Goal: Navigation & Orientation: Find specific page/section

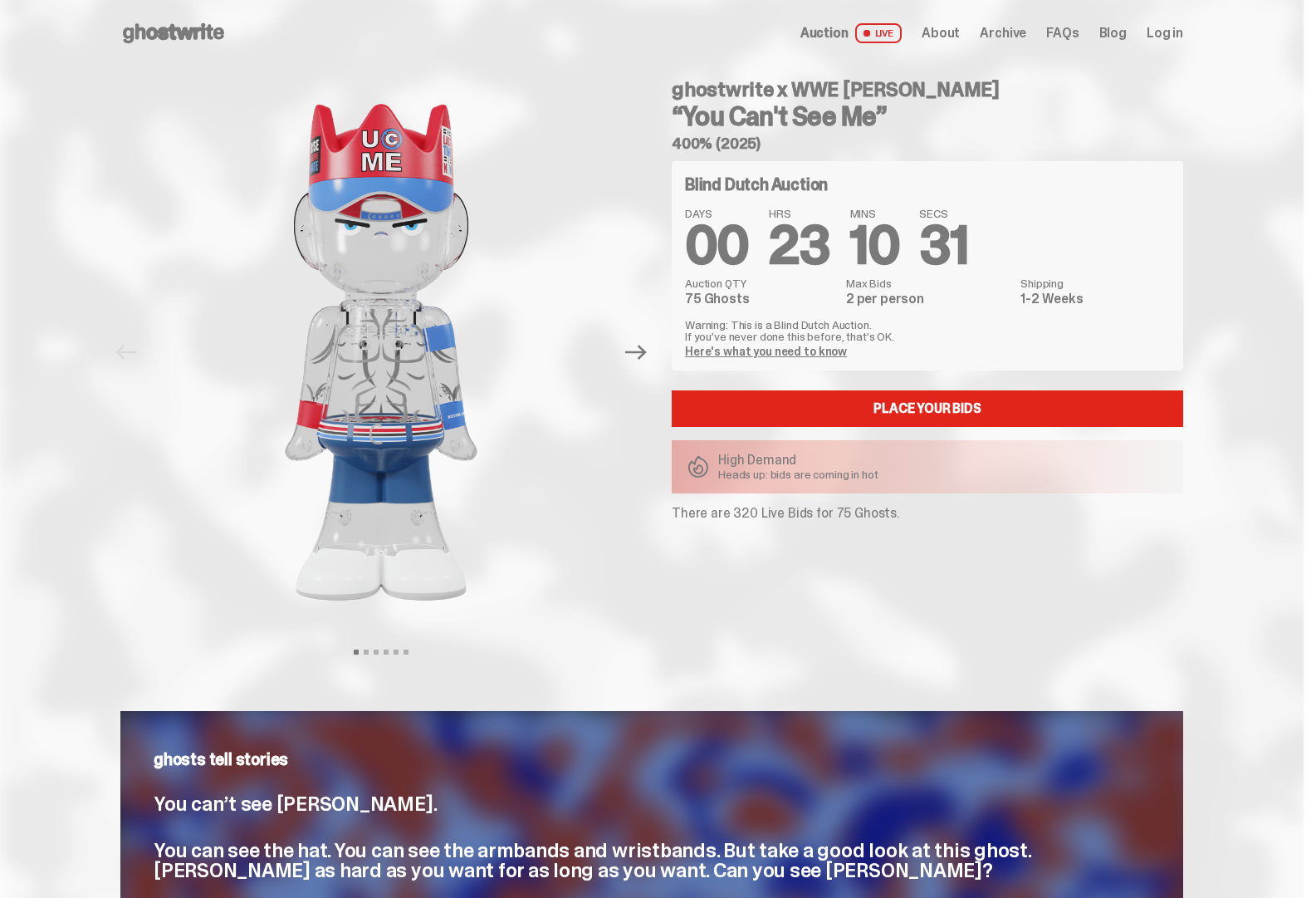
click at [960, 35] on span "About" at bounding box center [941, 33] width 38 height 14
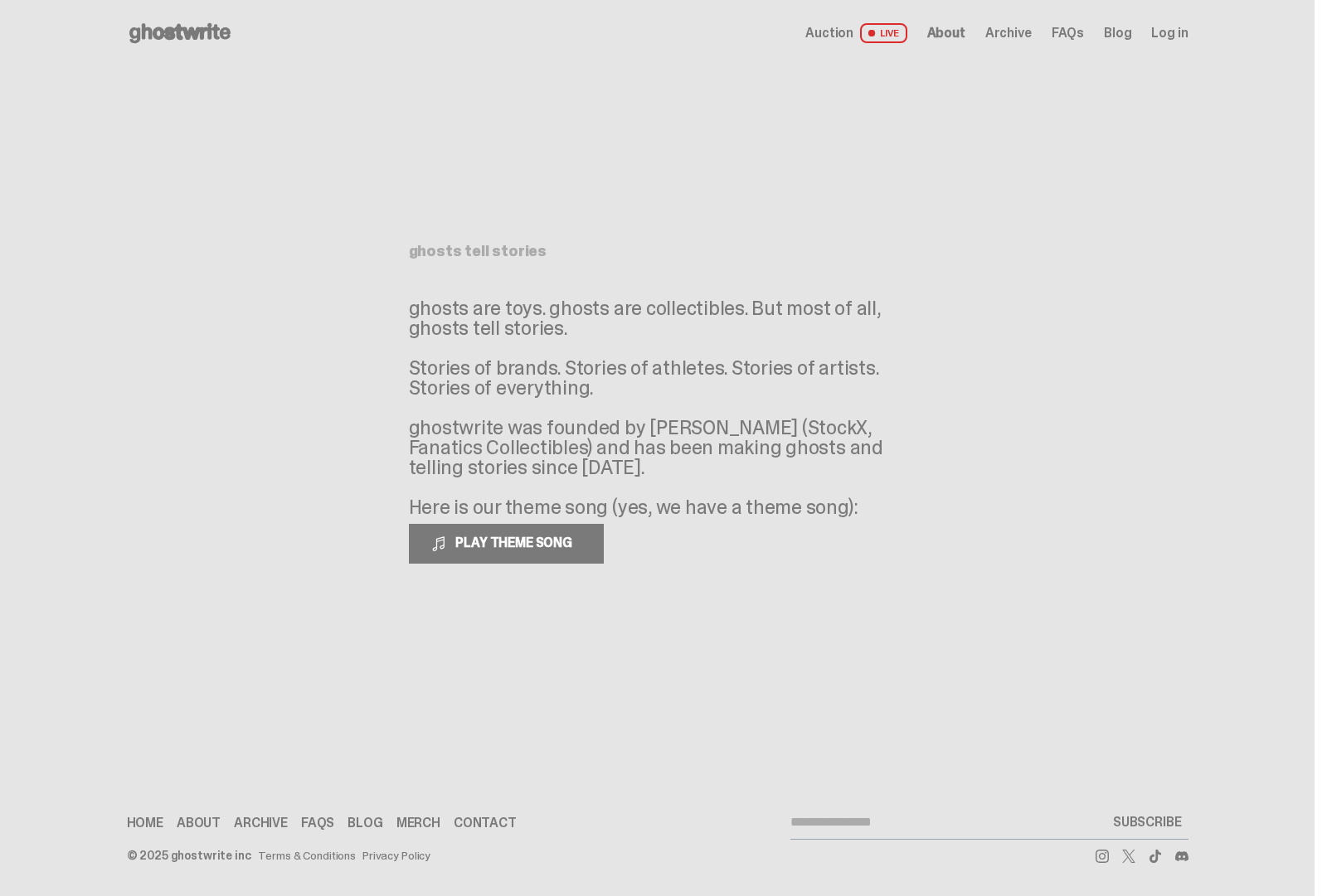
click at [441, 824] on div "Home About Archive FAQs Blog [GEOGRAPHIC_DATA] Contact" at bounding box center [392, 822] width 530 height 14
click at [412, 819] on link "Merch" at bounding box center [418, 822] width 44 height 14
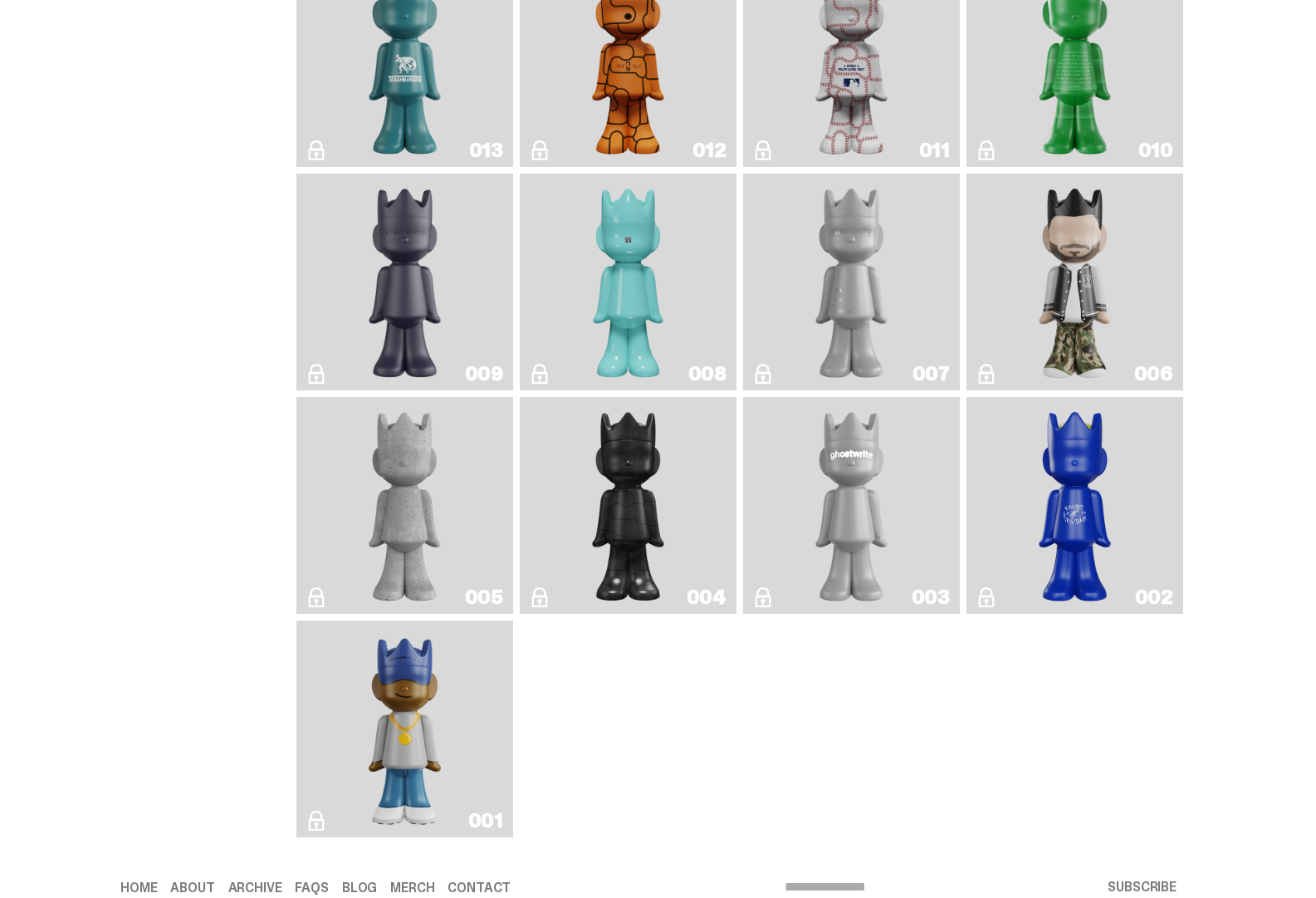
scroll to position [2997, 0]
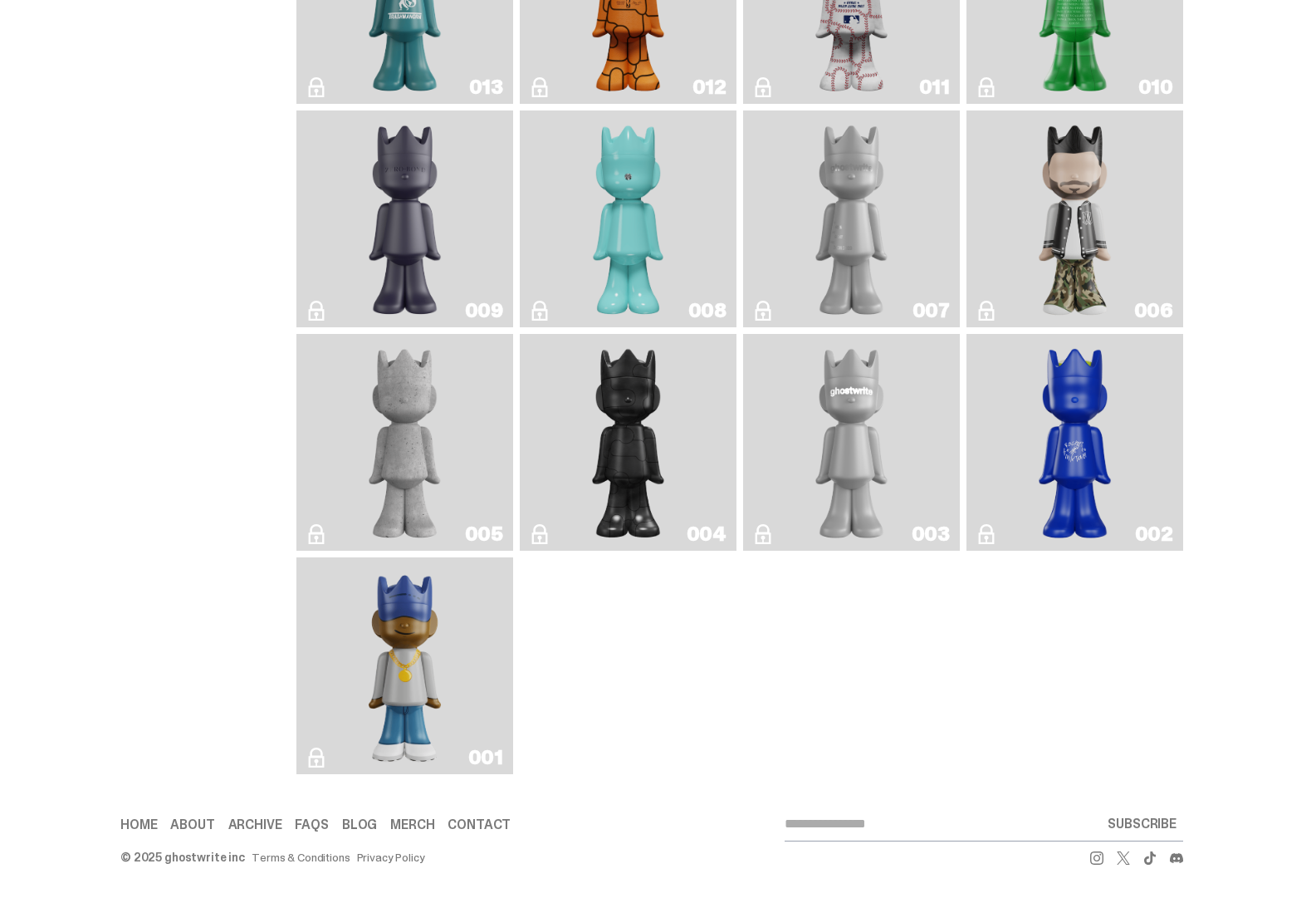
click at [457, 684] on link "001" at bounding box center [405, 666] width 196 height 204
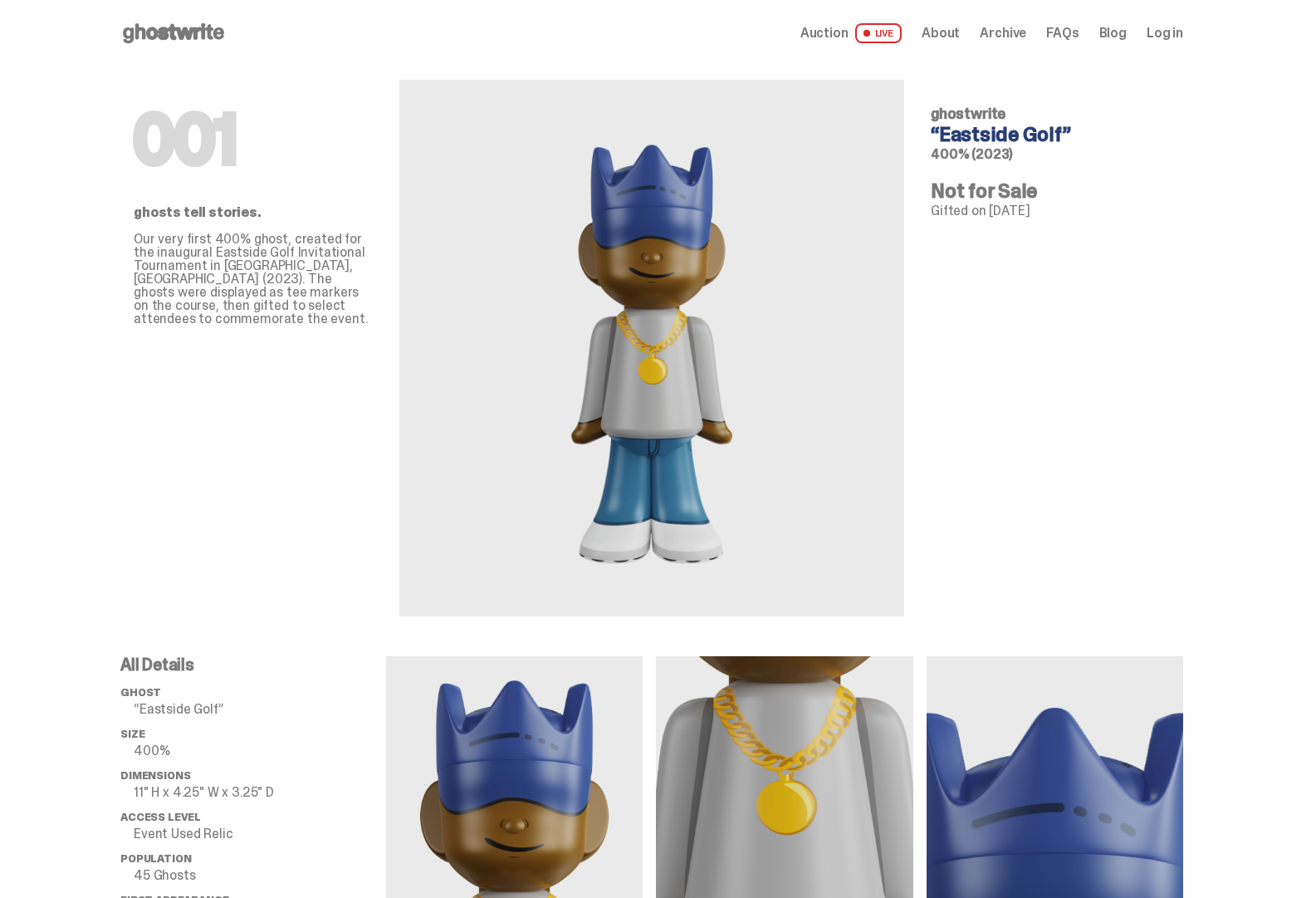
scroll to position [332, 0]
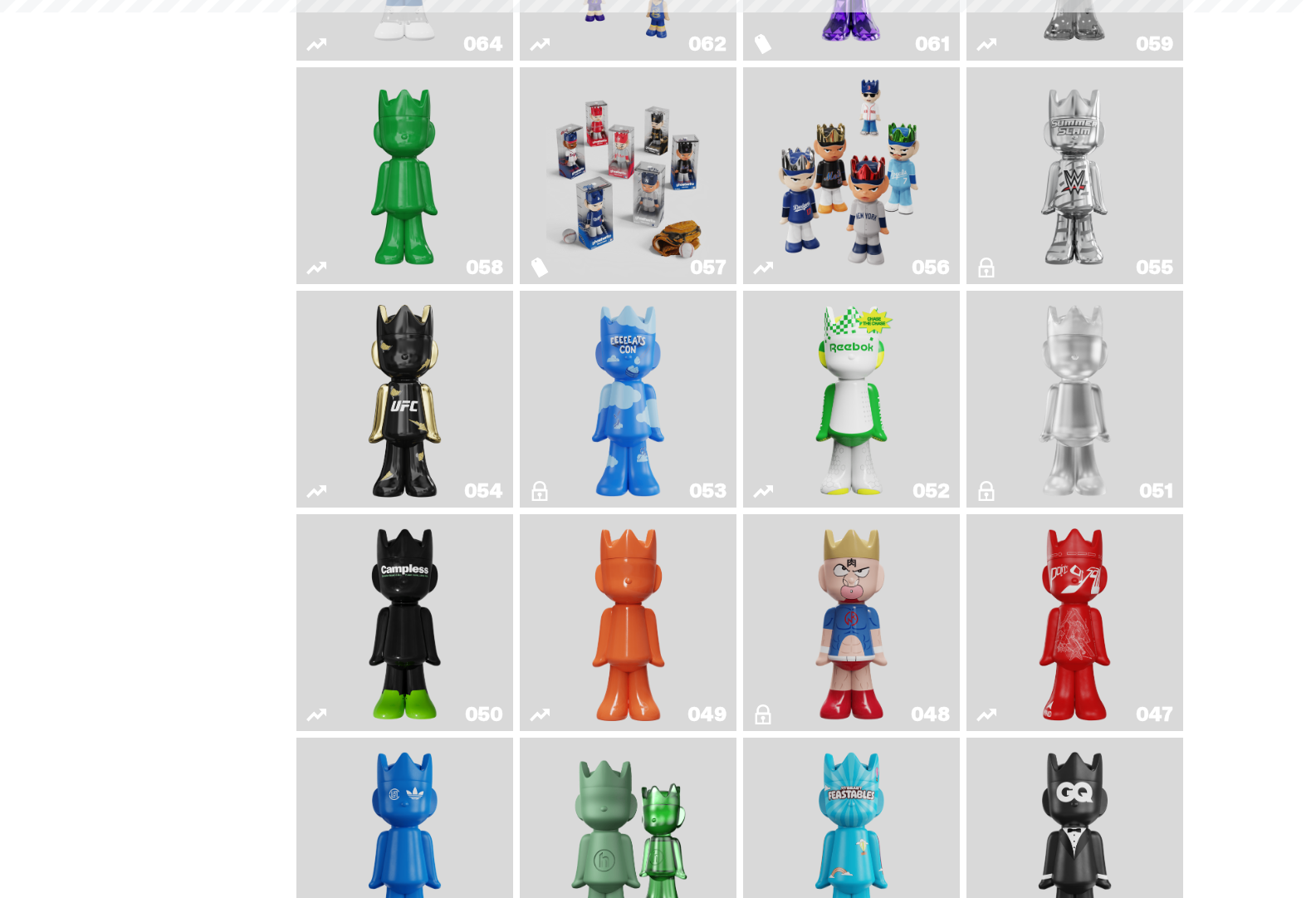
scroll to position [2997, 0]
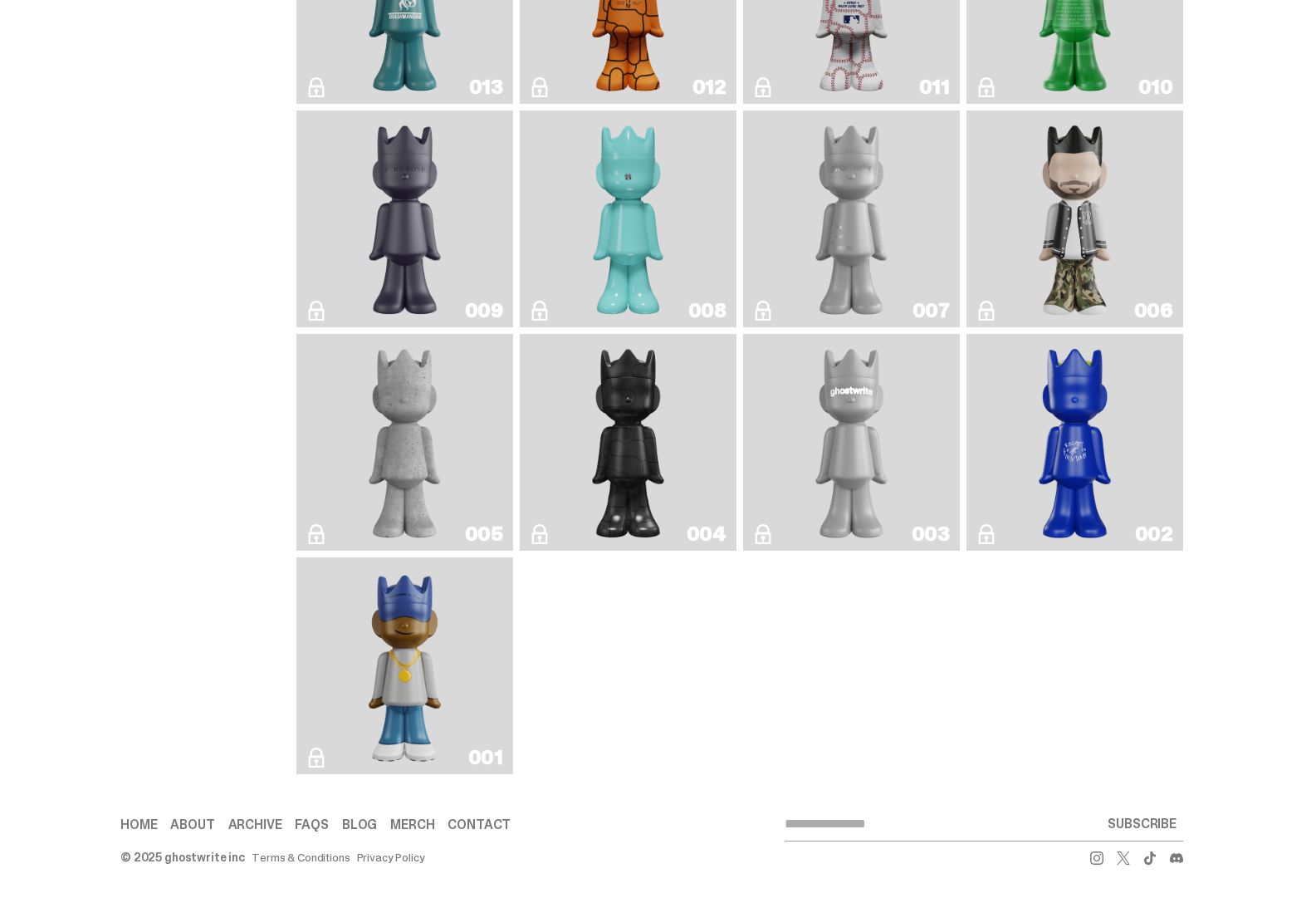
click at [1061, 502] on img "Rocky's Matcha" at bounding box center [1075, 442] width 88 height 204
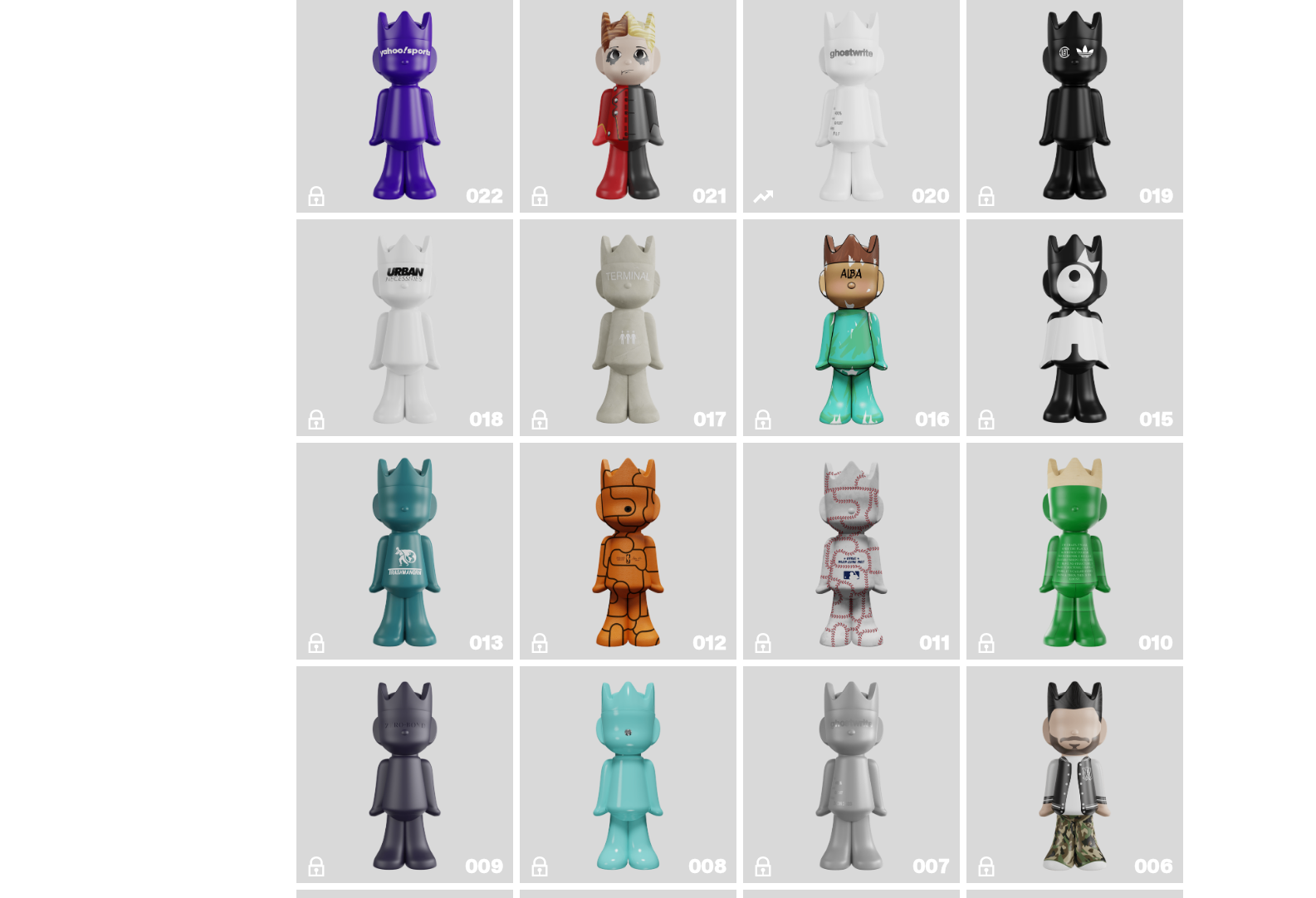
scroll to position [2083, 0]
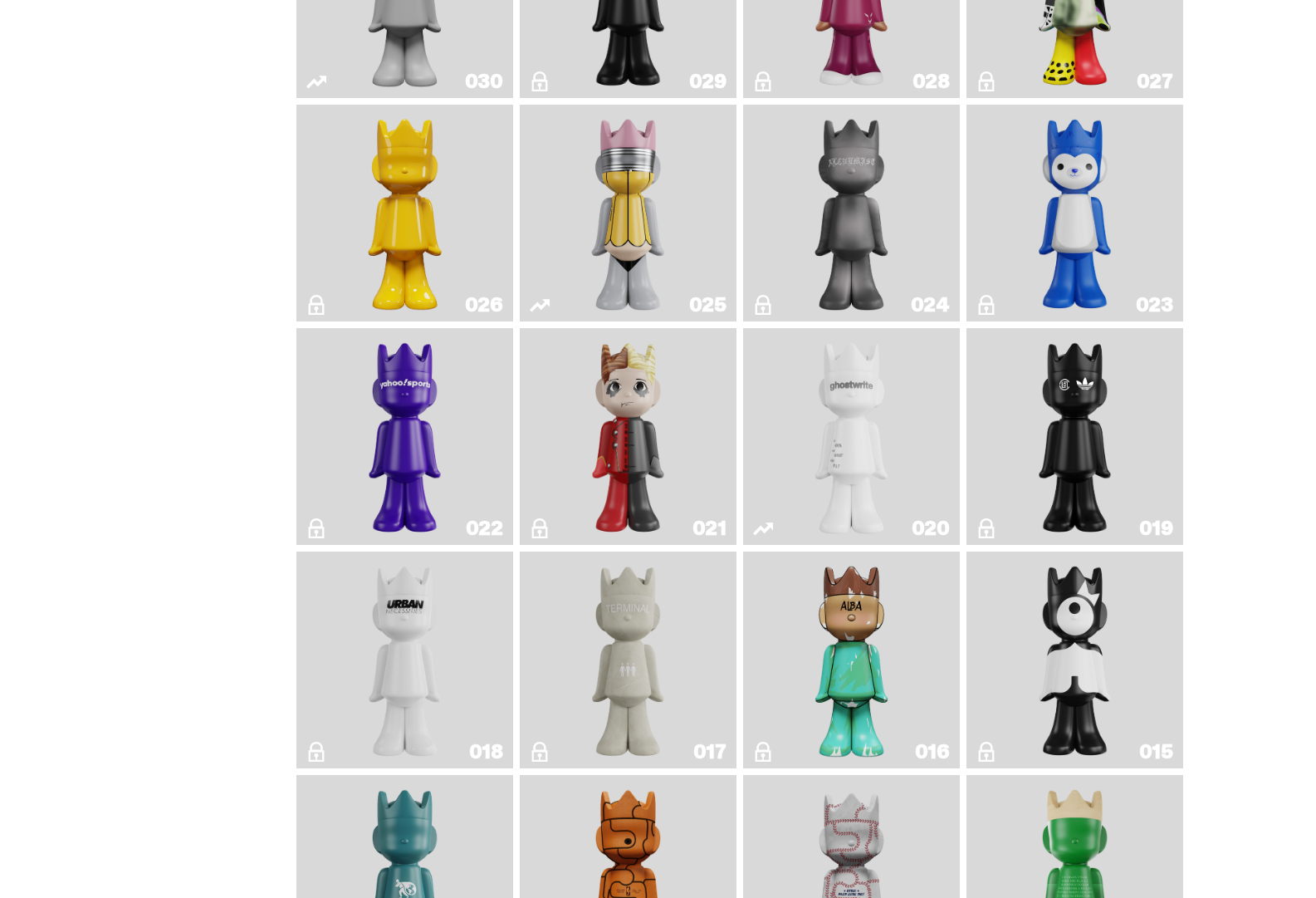
click at [655, 459] on img "Magic Man" at bounding box center [628, 437] width 88 height 204
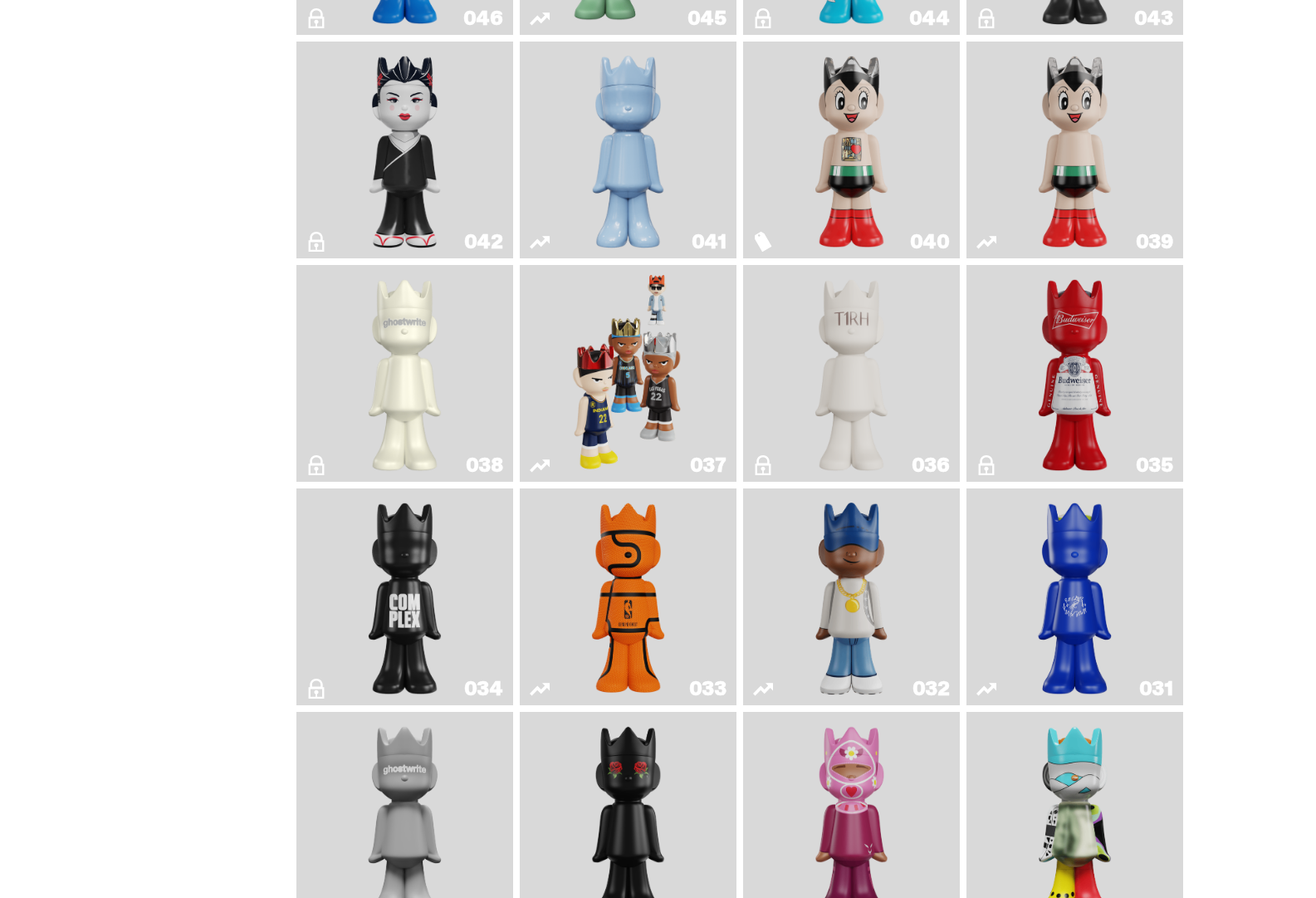
scroll to position [920, 0]
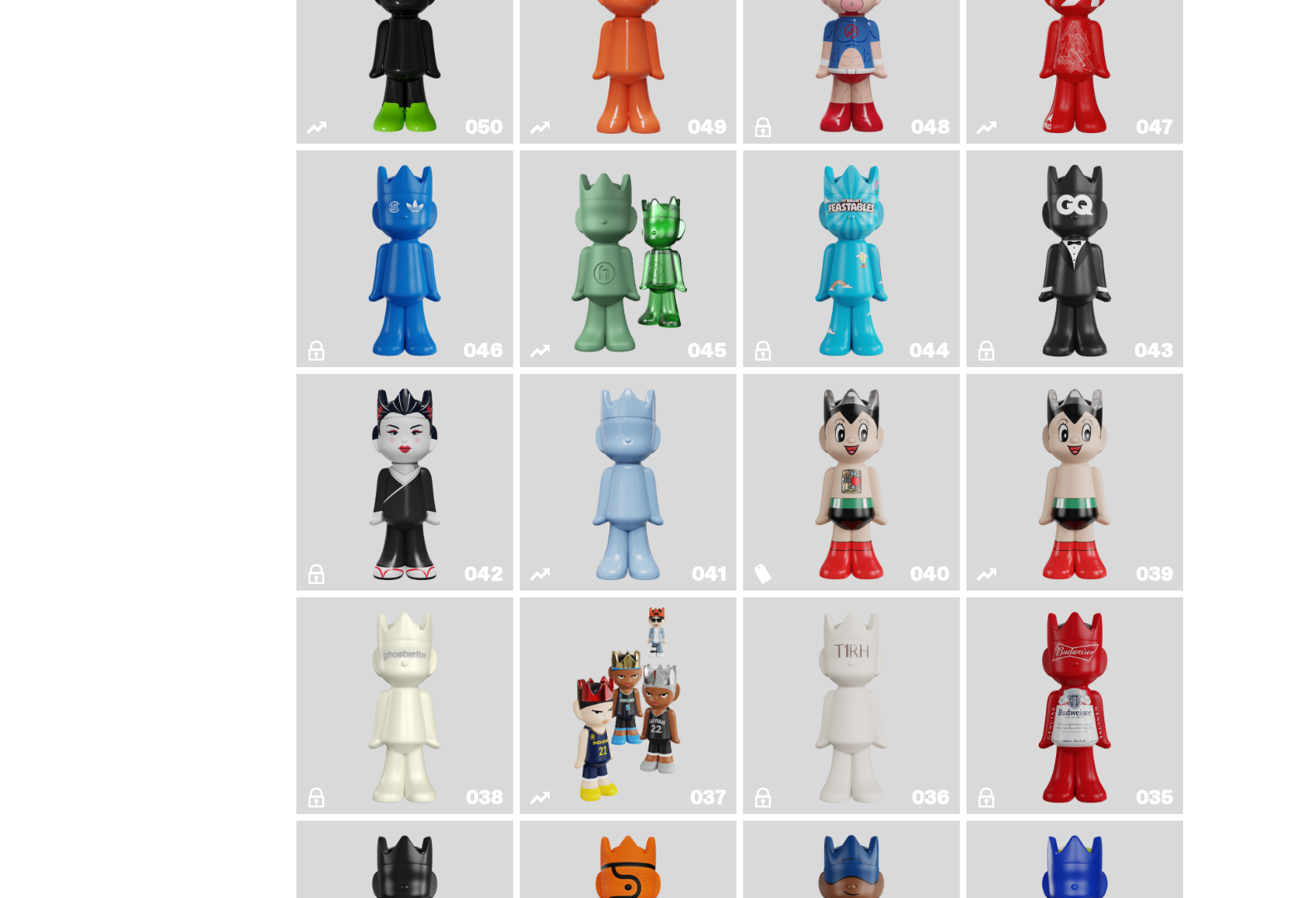
click at [612, 741] on img "Game Face (2024)" at bounding box center [628, 706] width 115 height 204
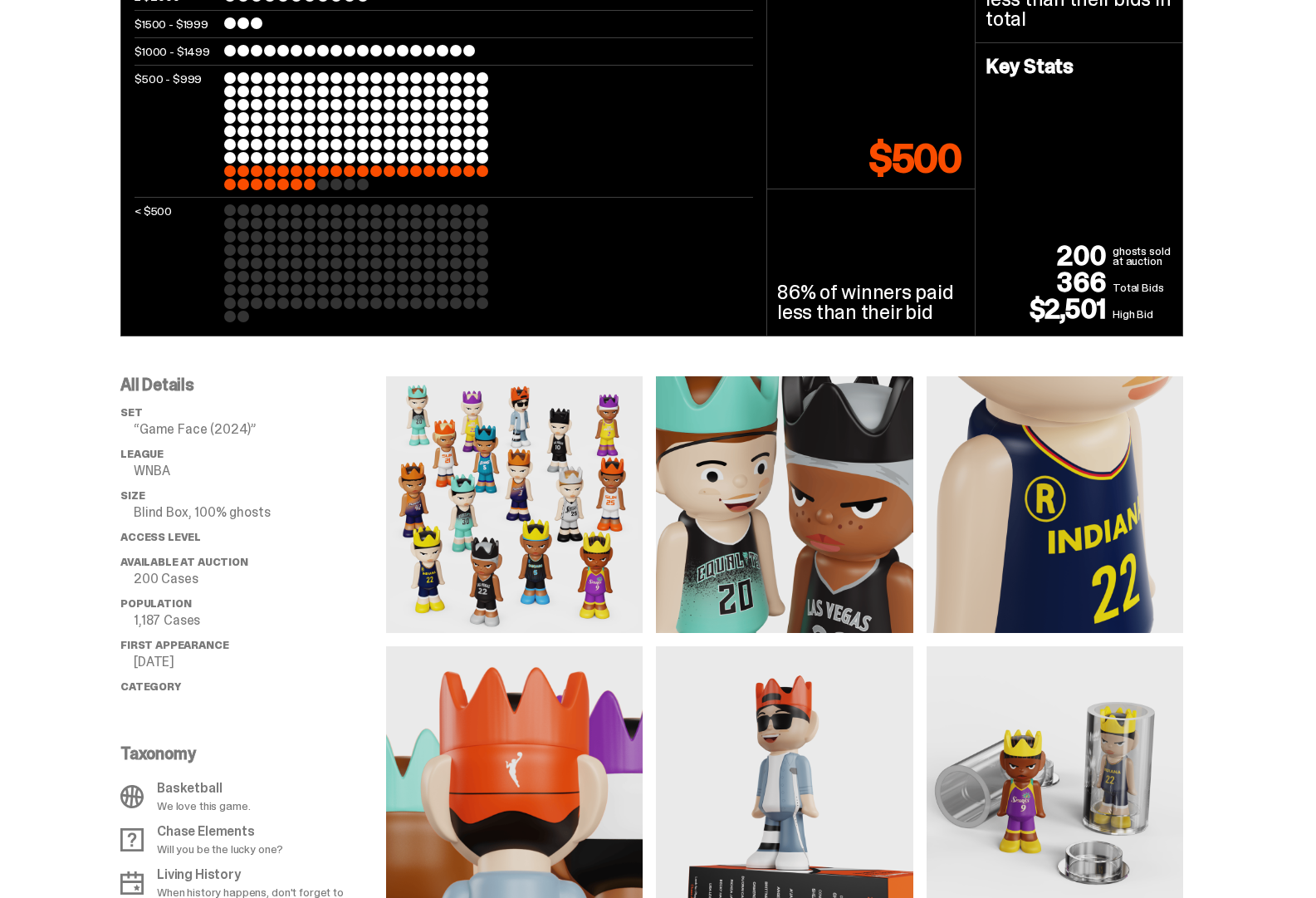
scroll to position [1246, 0]
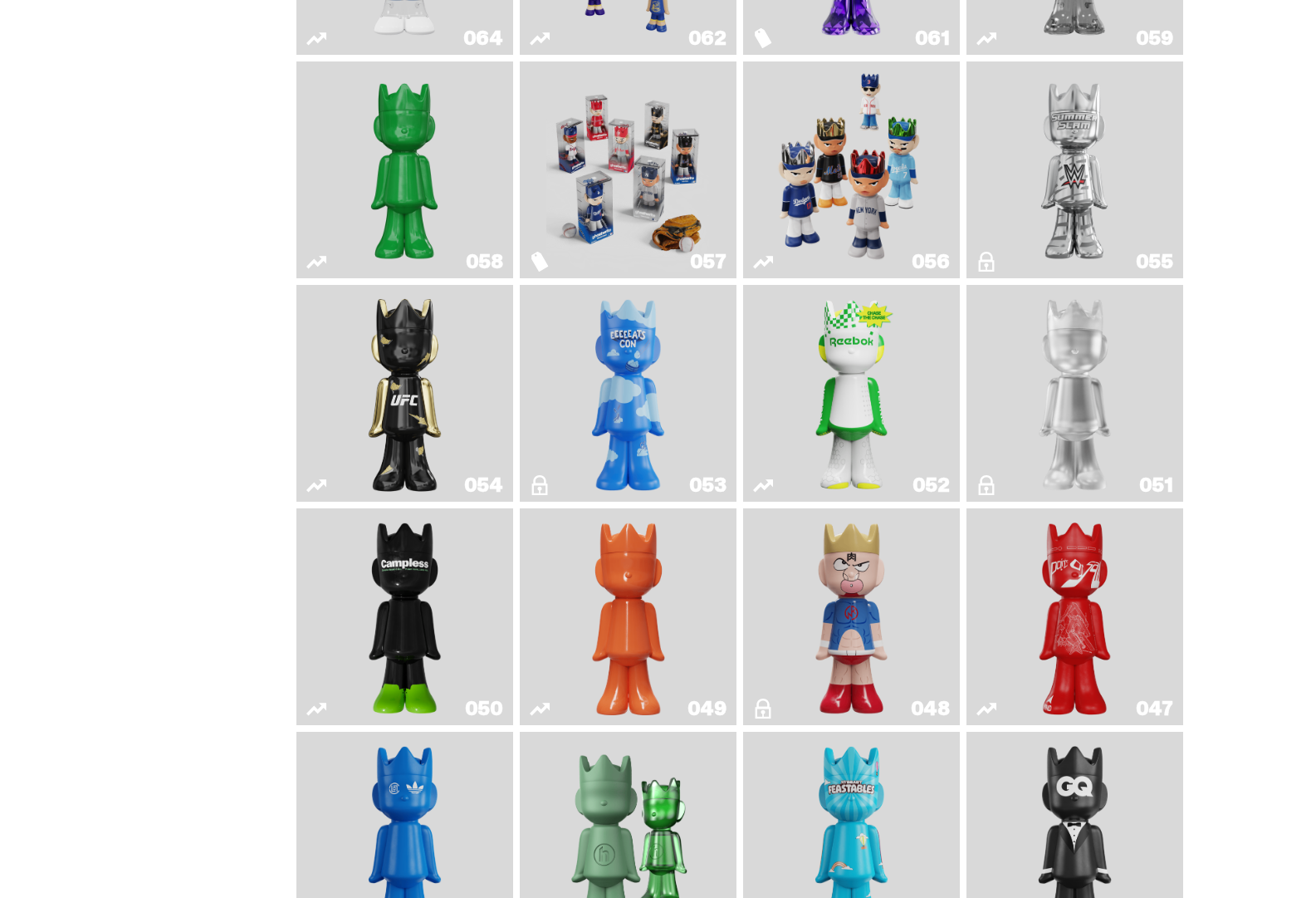
scroll to position [89, 0]
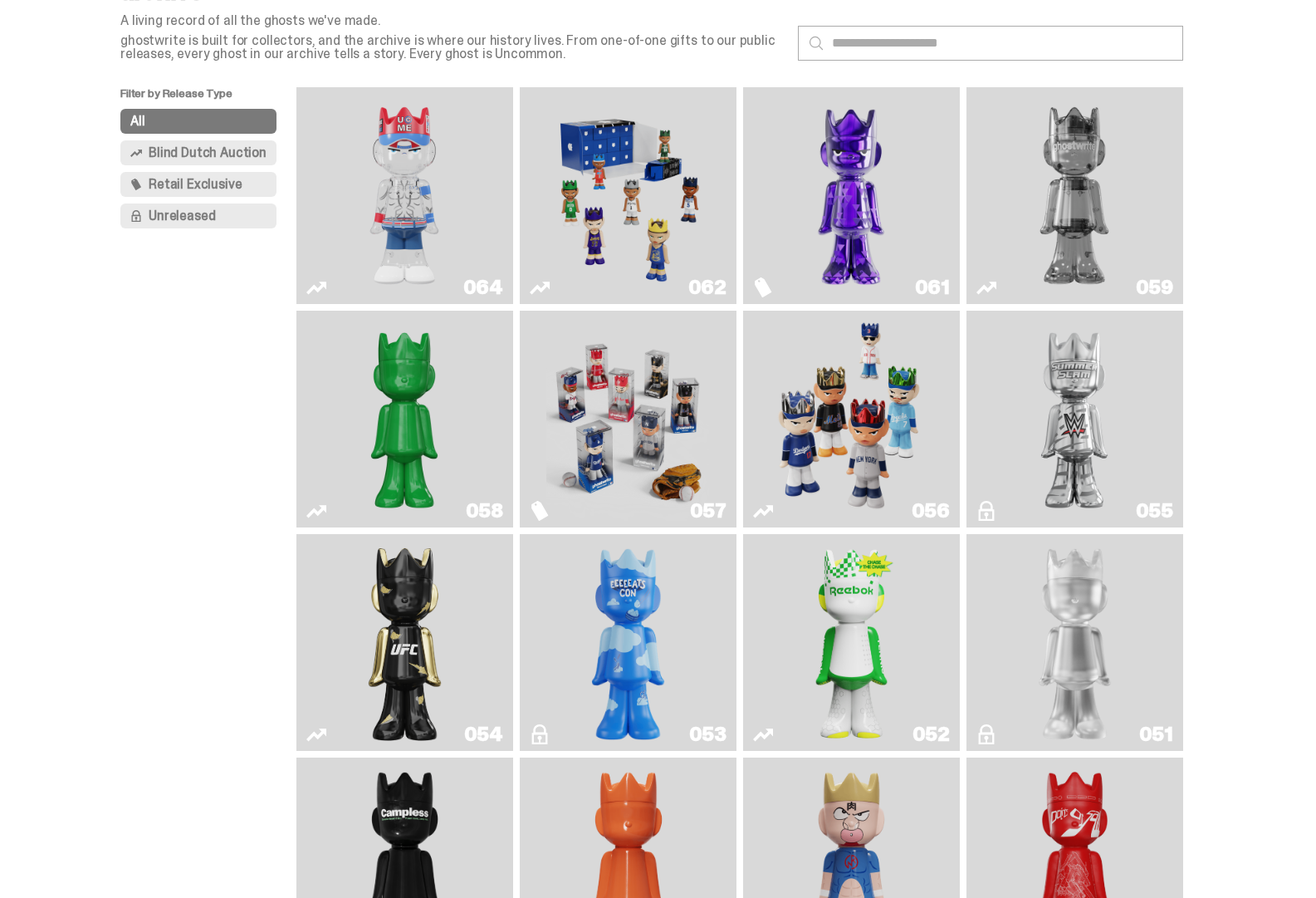
click at [843, 452] on img "Game Face (2025)" at bounding box center [851, 419] width 163 height 204
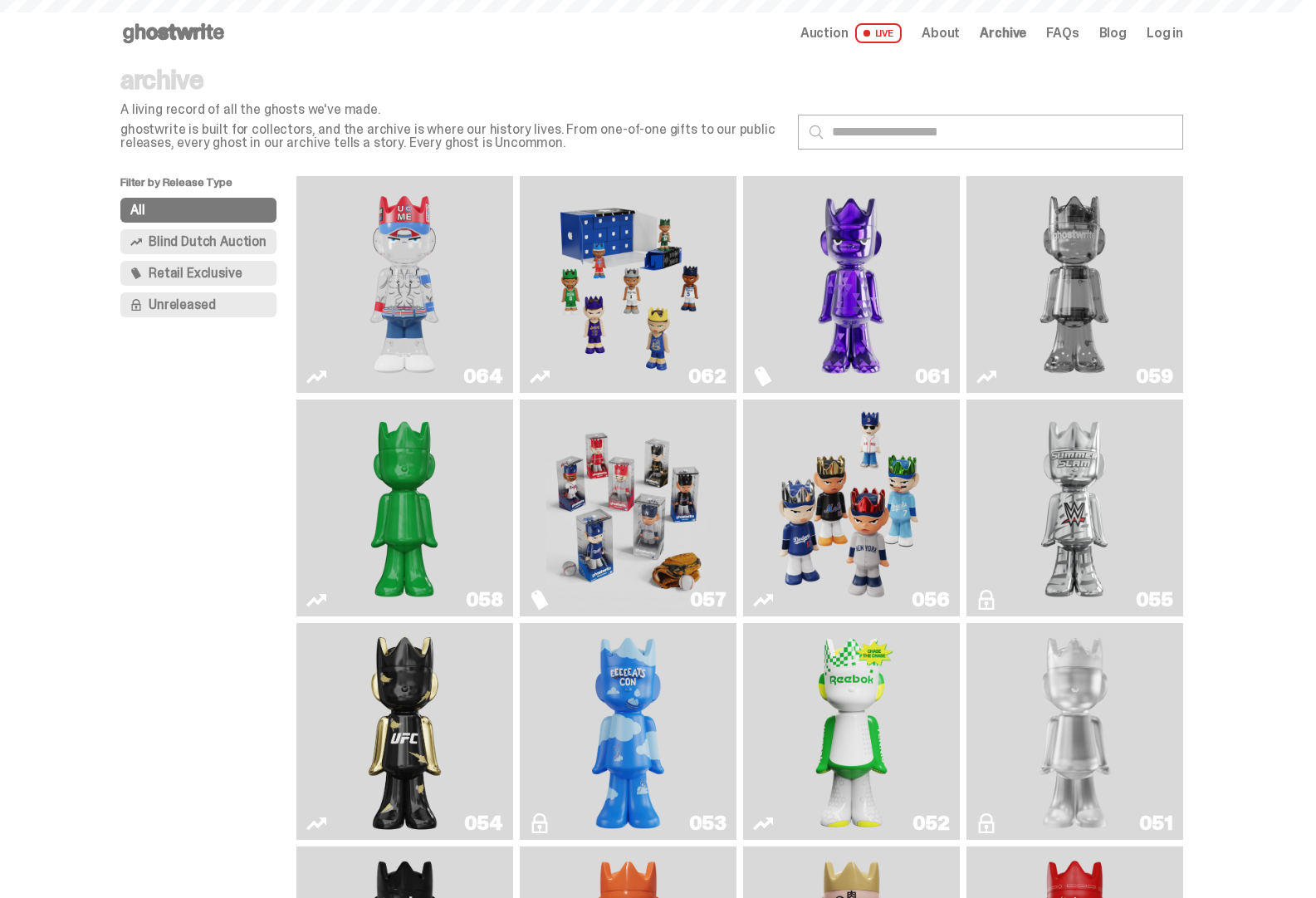
scroll to position [89, 0]
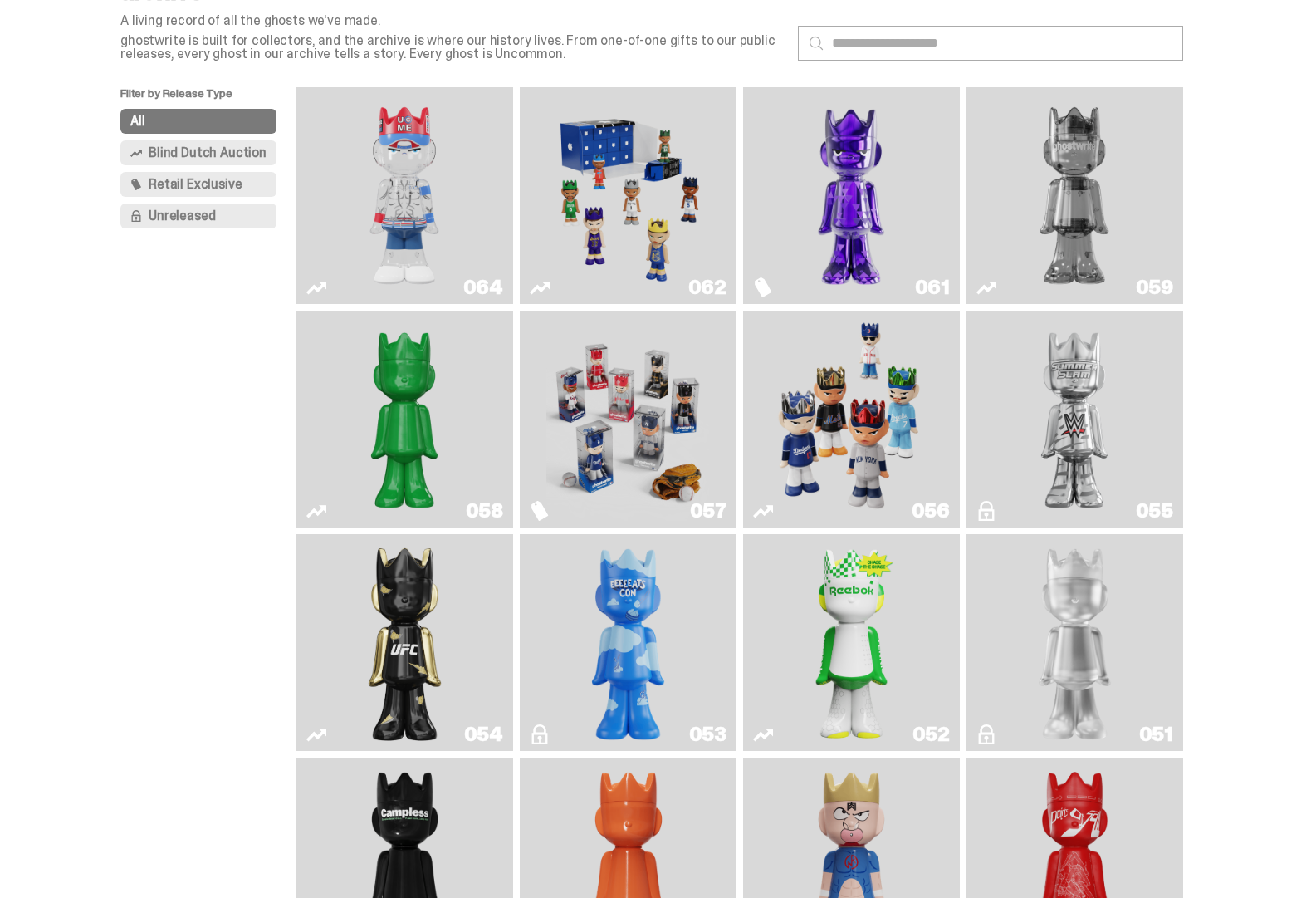
click at [1076, 478] on img "I Was There SummerSlam" at bounding box center [1074, 419] width 163 height 204
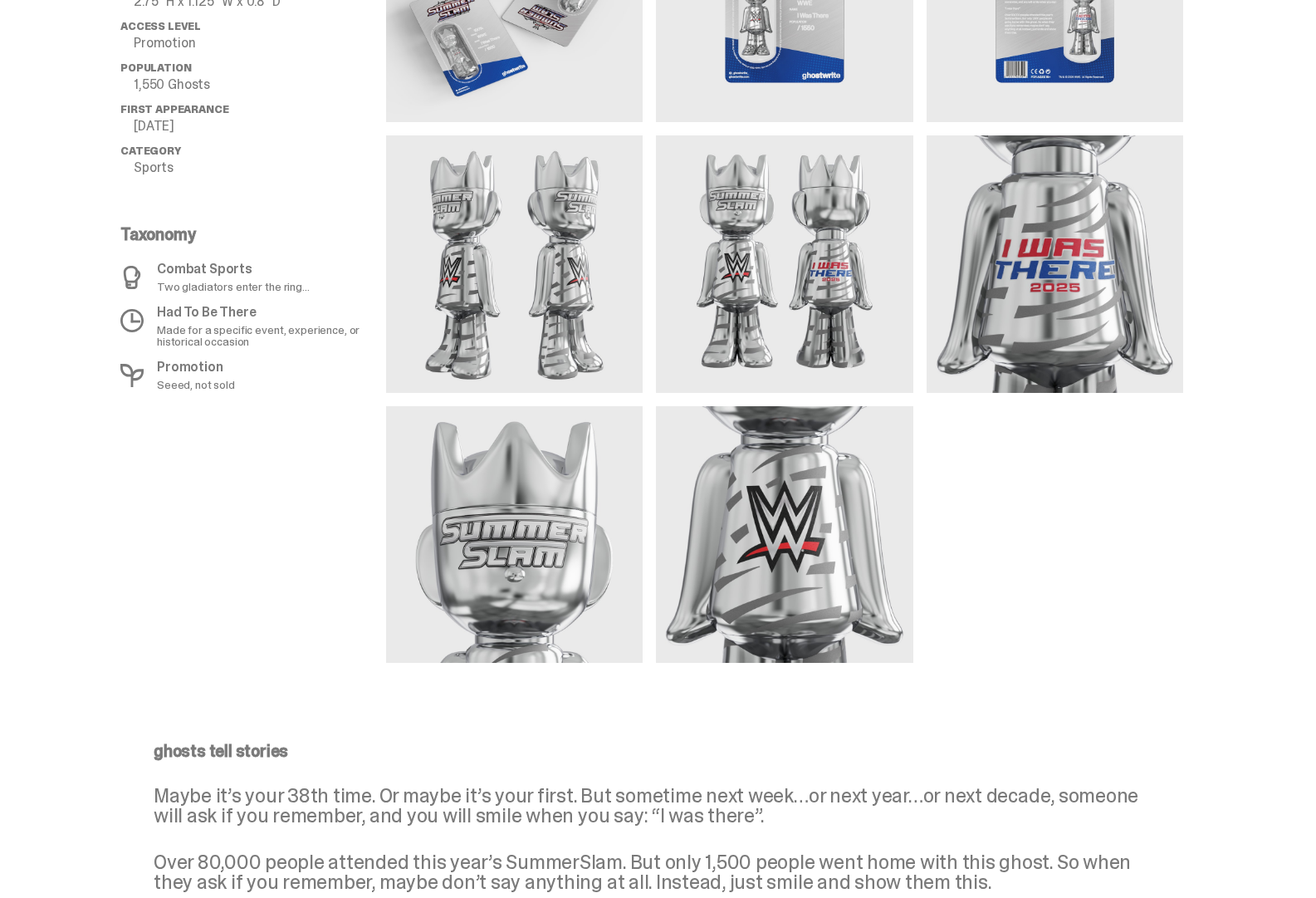
scroll to position [997, 0]
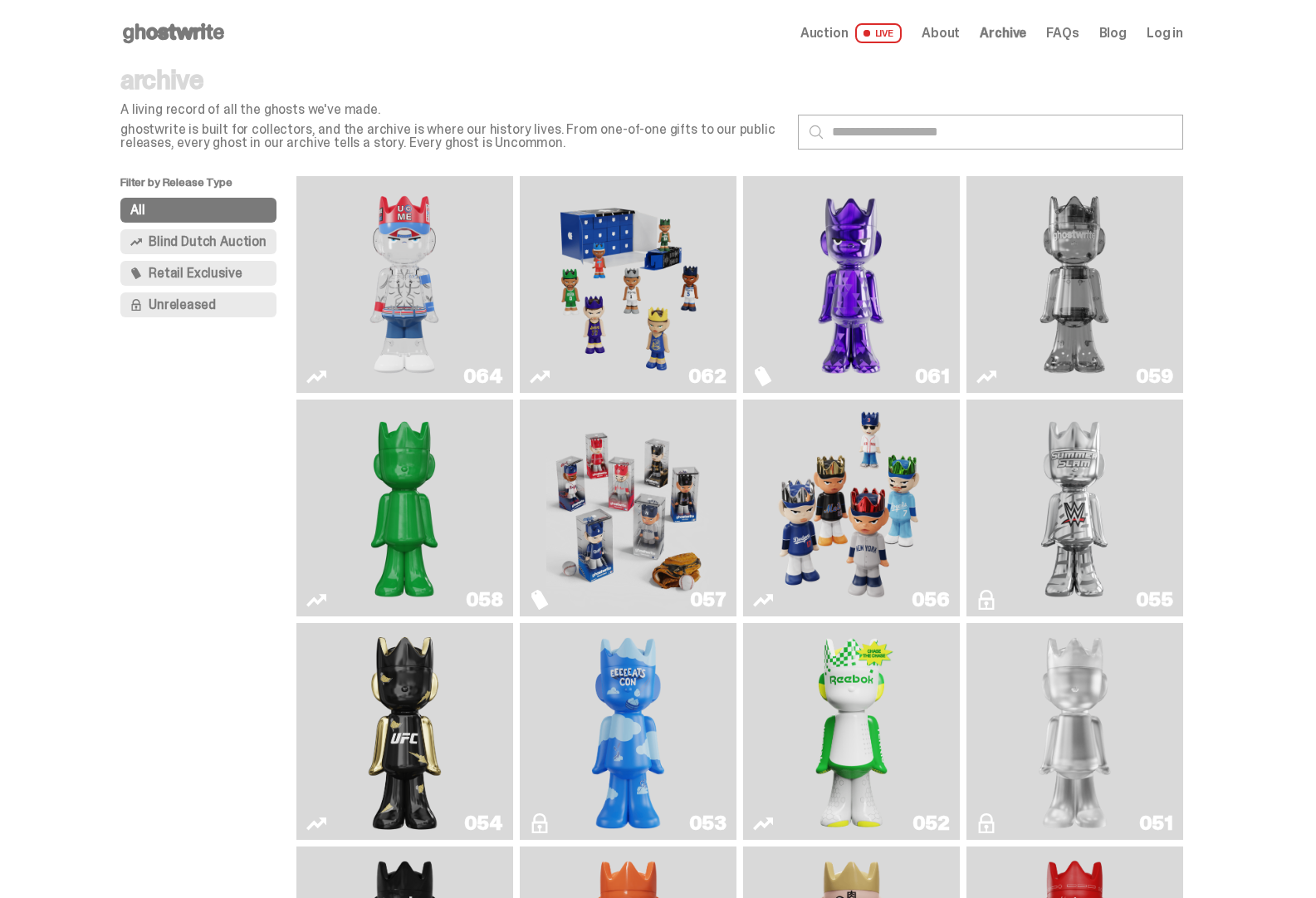
click at [222, 270] on span "Retail Exclusive" at bounding box center [195, 273] width 93 height 14
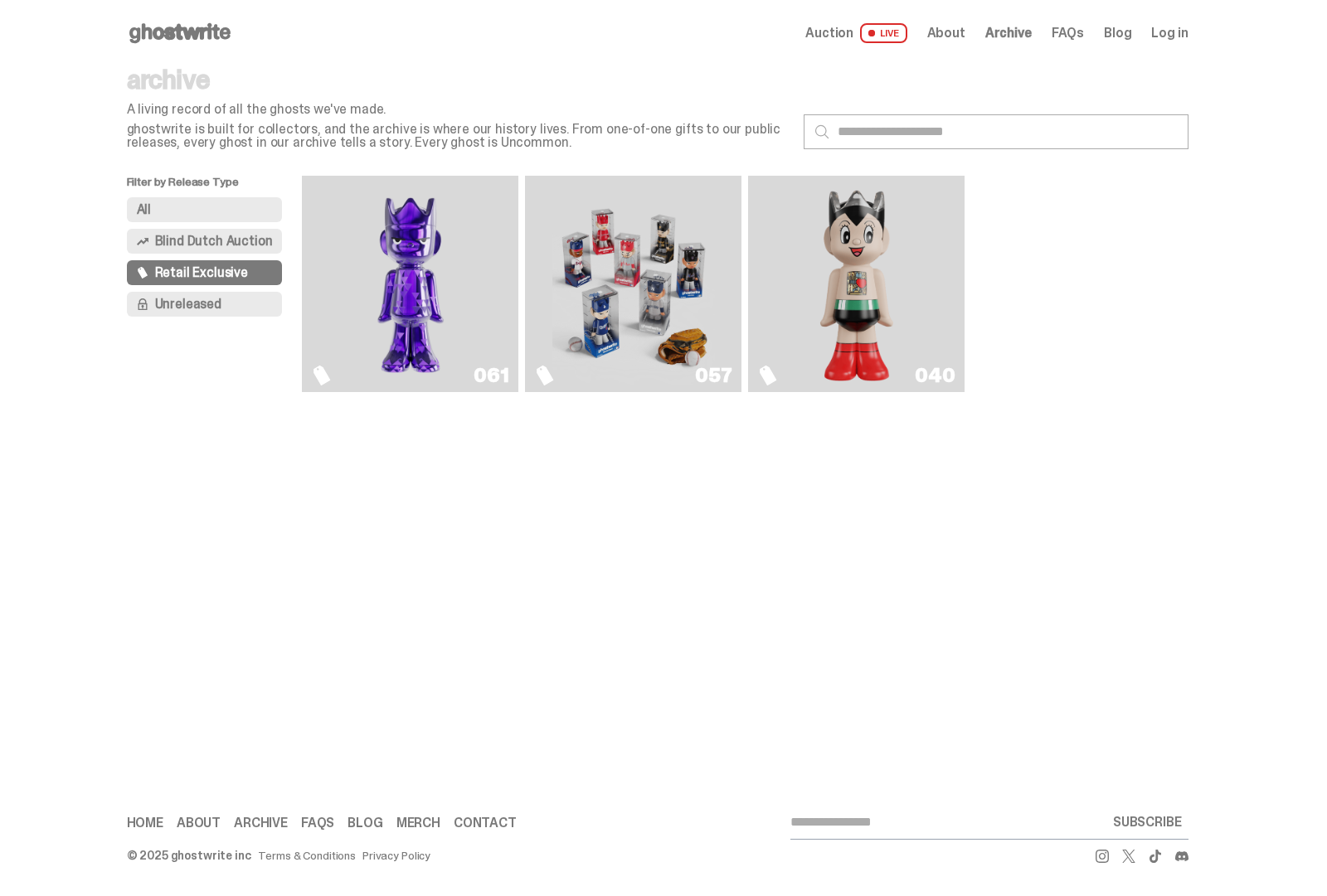
click at [793, 338] on link "040" at bounding box center [857, 284] width 196 height 203
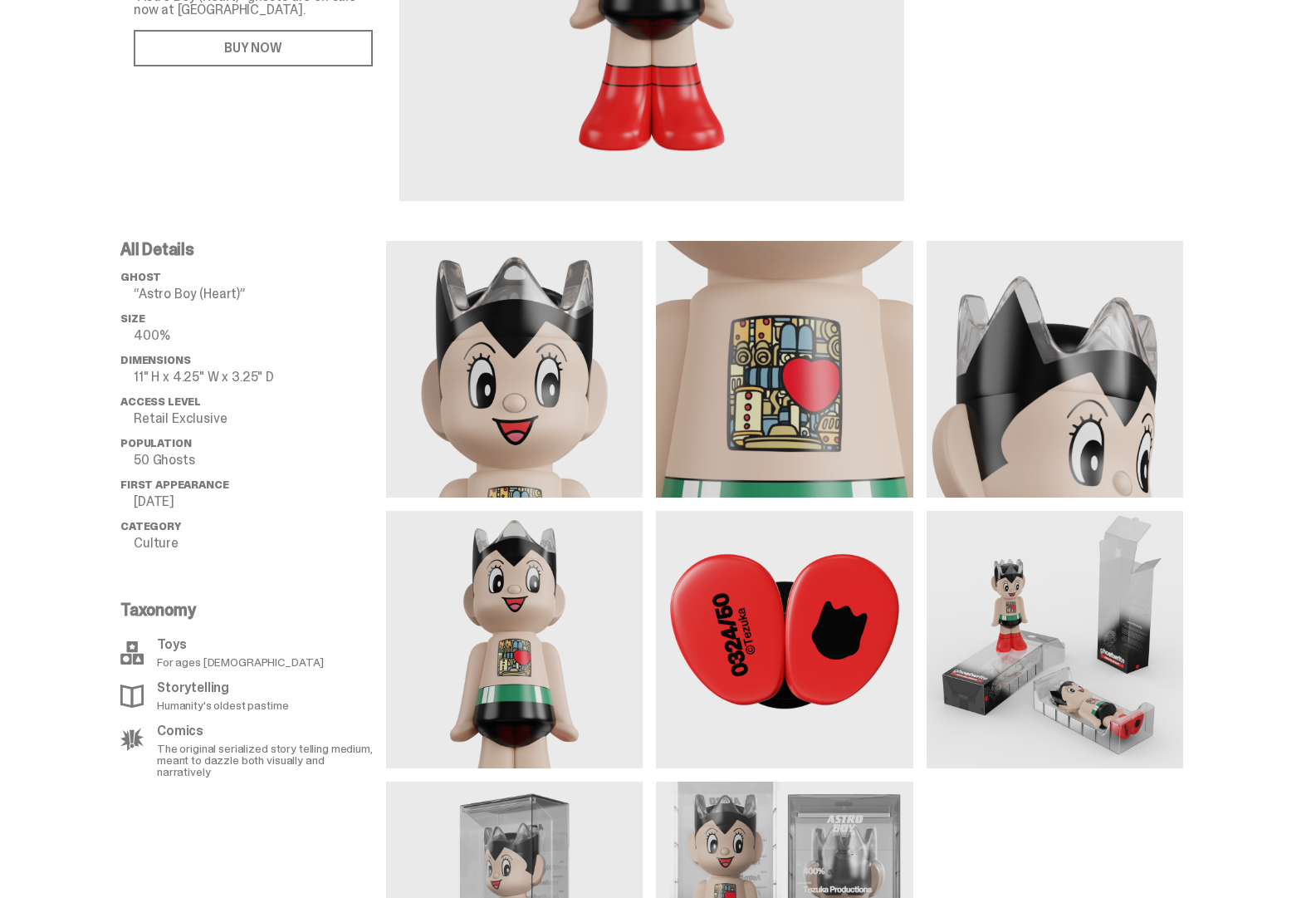
scroll to position [748, 0]
